Goal: Task Accomplishment & Management: Manage account settings

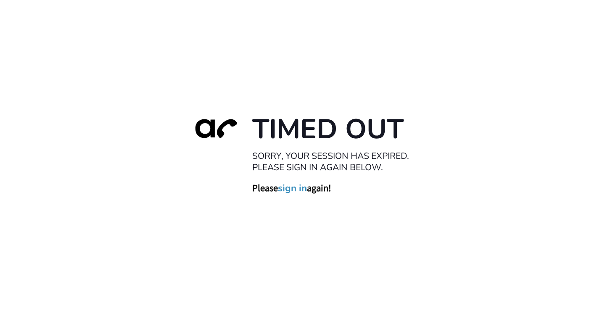
click at [295, 183] on link "sign in" at bounding box center [292, 189] width 29 height 12
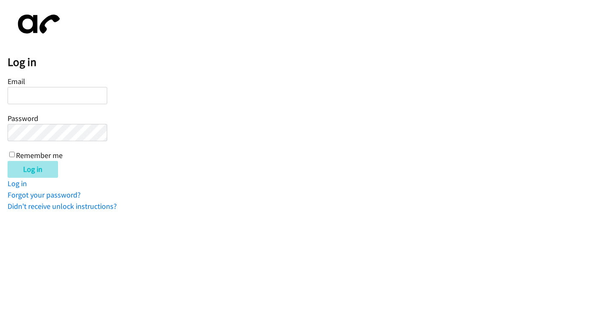
type input "[EMAIL_ADDRESS][DOMAIN_NAME]"
click at [31, 162] on input "Log in" at bounding box center [33, 169] width 50 height 17
